Goal: Task Accomplishment & Management: Manage account settings

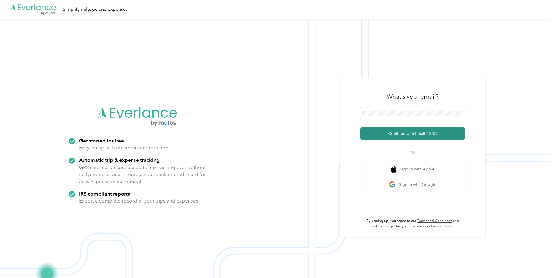
click at [405, 135] on button "Continue with Email / SSO" at bounding box center [413, 133] width 105 height 12
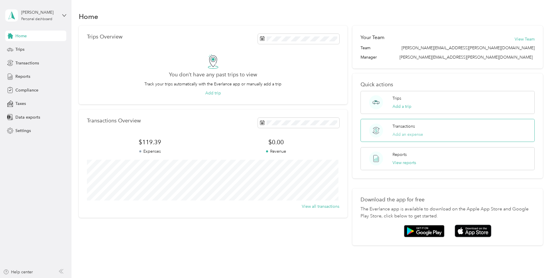
click at [403, 135] on button "Add an expense" at bounding box center [408, 134] width 31 height 6
click at [398, 105] on button "Add a trip" at bounding box center [402, 106] width 19 height 6
